Goal: Navigation & Orientation: Find specific page/section

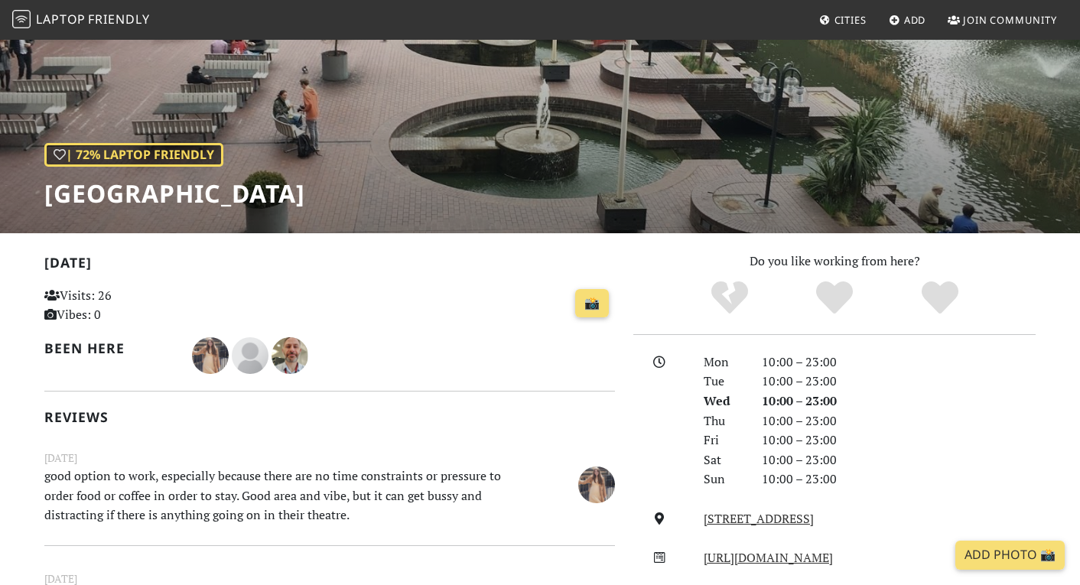
scroll to position [44, 0]
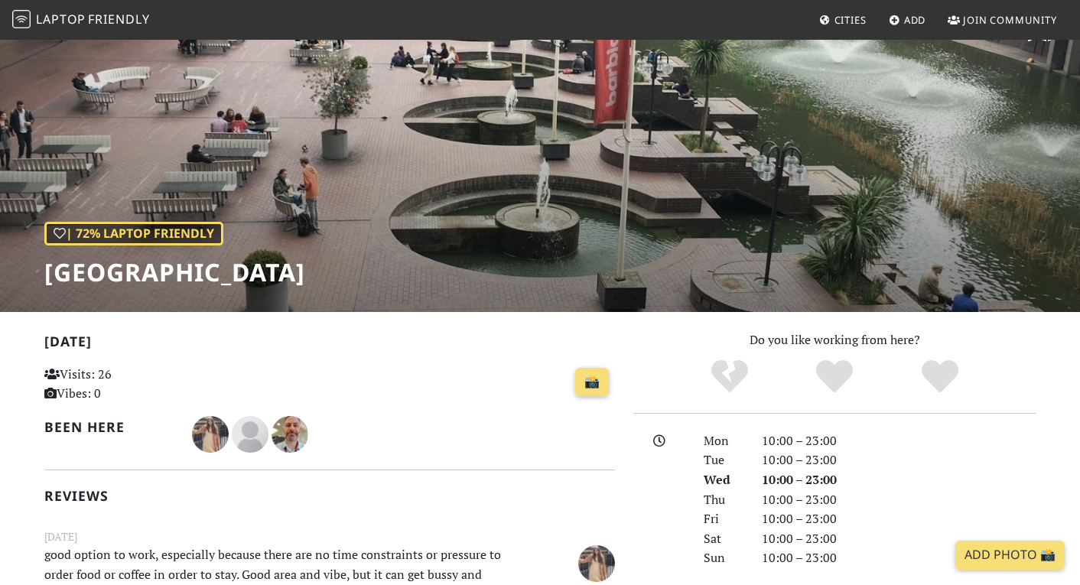
click at [120, 18] on span "Friendly" at bounding box center [118, 19] width 61 height 17
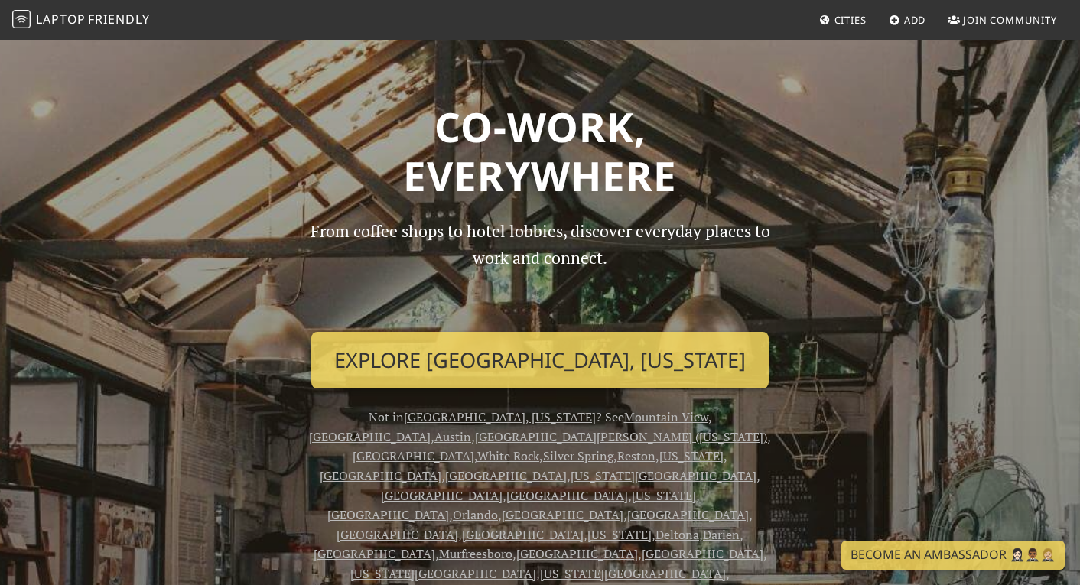
click at [856, 21] on span "Cities" at bounding box center [850, 20] width 32 height 14
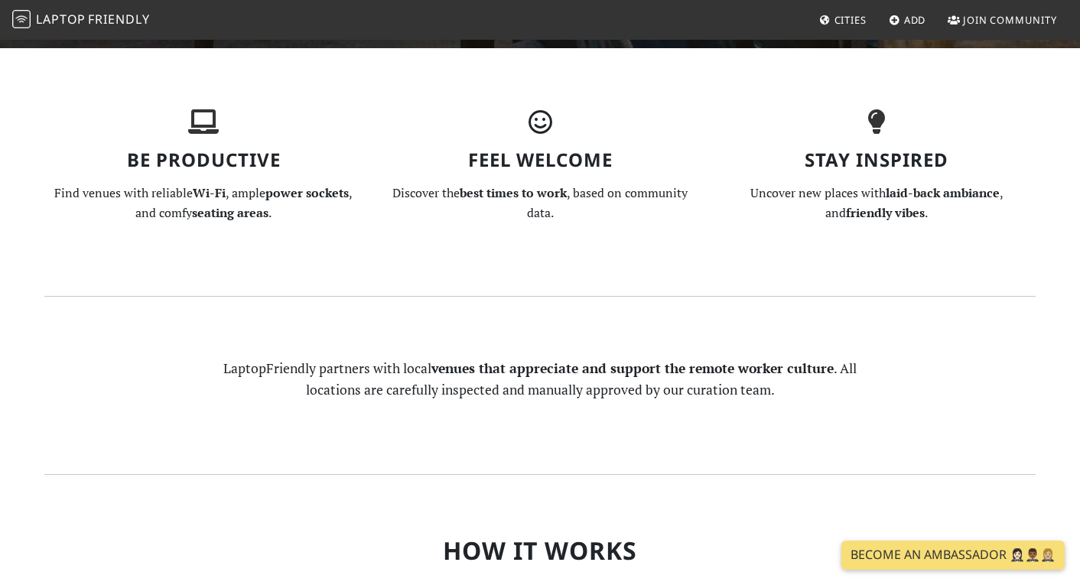
scroll to position [1207, 0]
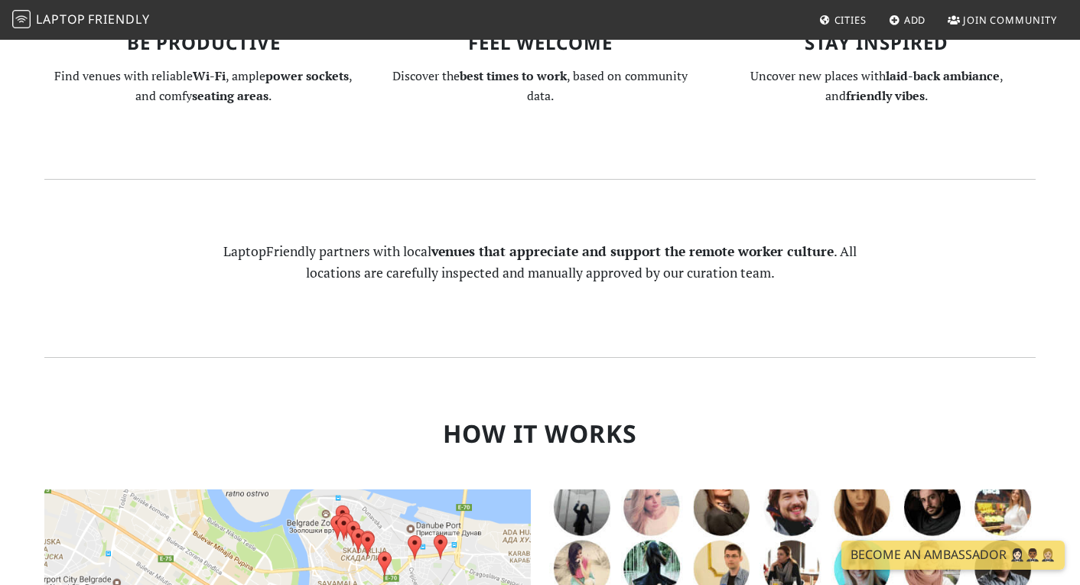
click at [349, 489] on img at bounding box center [287, 568] width 486 height 159
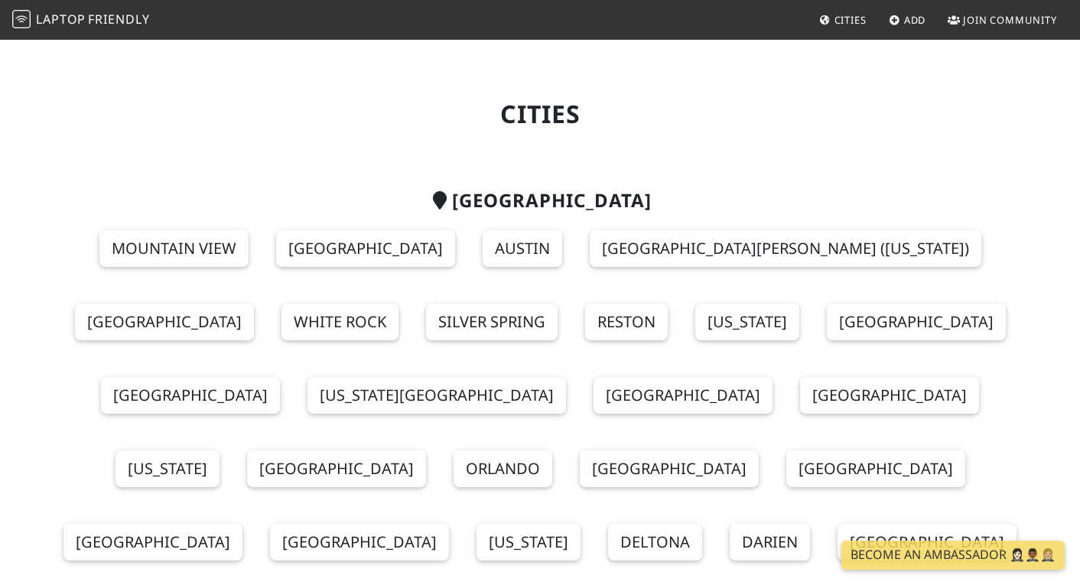
click at [895, 20] on icon at bounding box center [895, 21] width 12 height 10
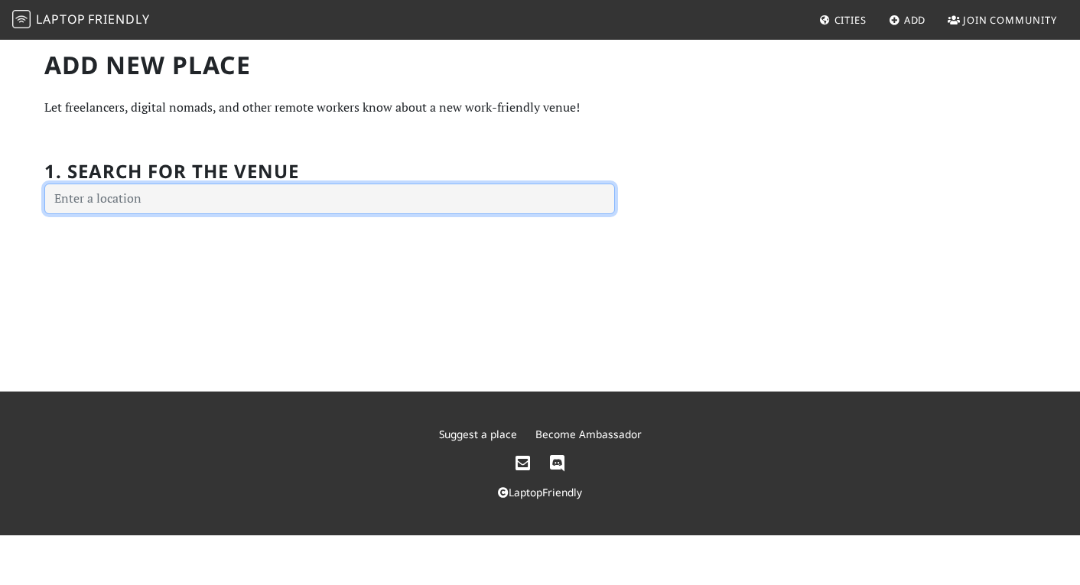
click at [99, 201] on input "text" at bounding box center [329, 199] width 570 height 31
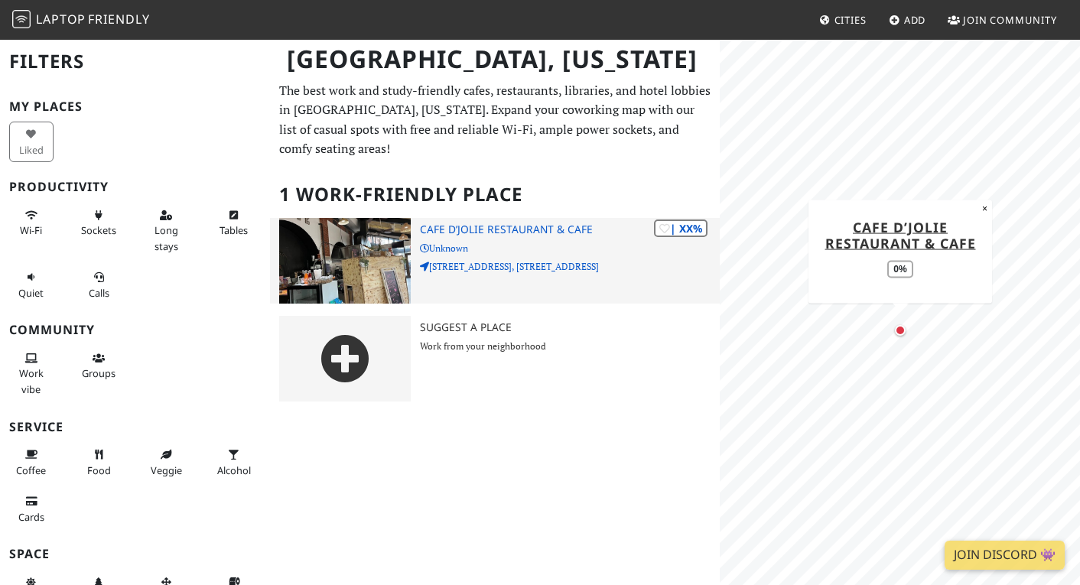
click at [375, 251] on img at bounding box center [345, 261] width 132 height 86
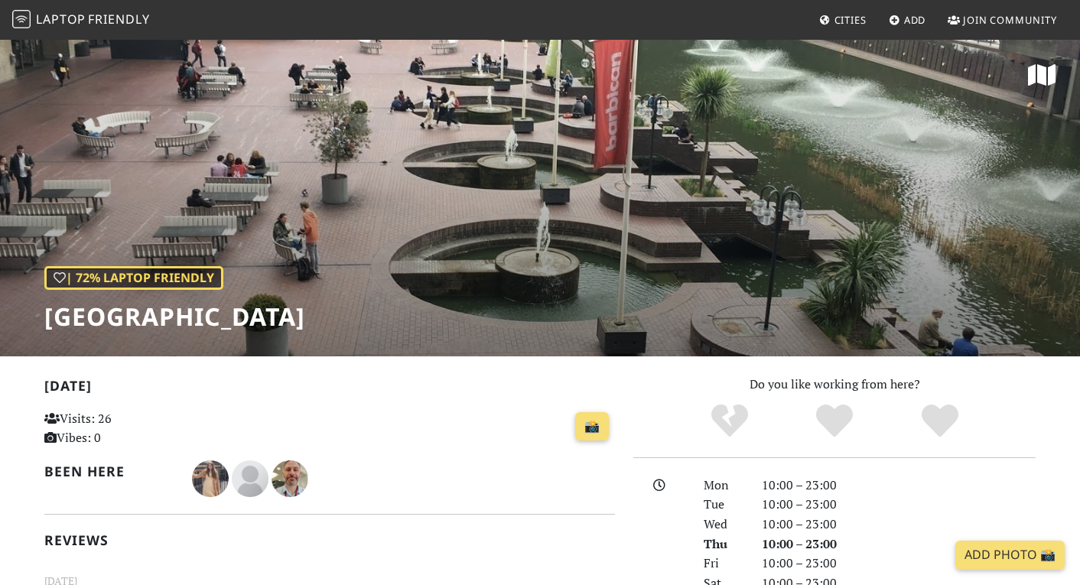
click at [664, 5] on nav "Laptop Friendly Cities Add Join Community" at bounding box center [540, 20] width 1080 height 40
